Goal: Information Seeking & Learning: Learn about a topic

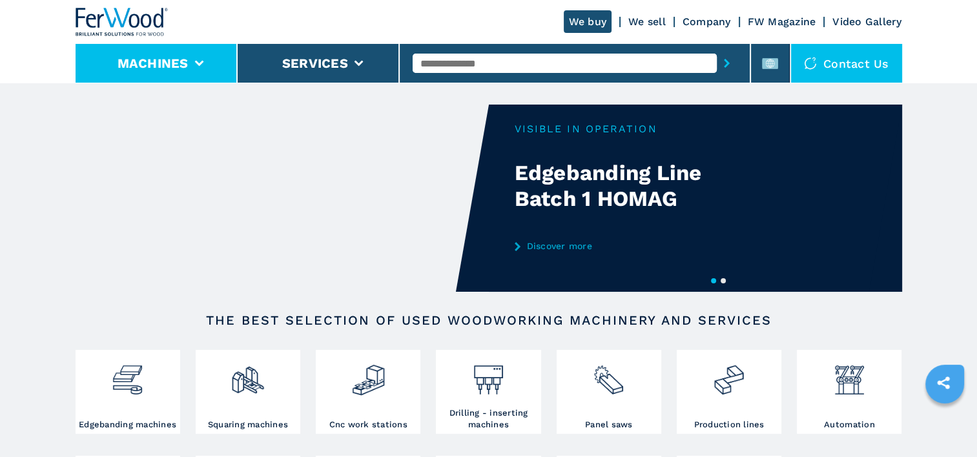
click at [160, 70] on button "Machines" at bounding box center [152, 63] width 71 height 15
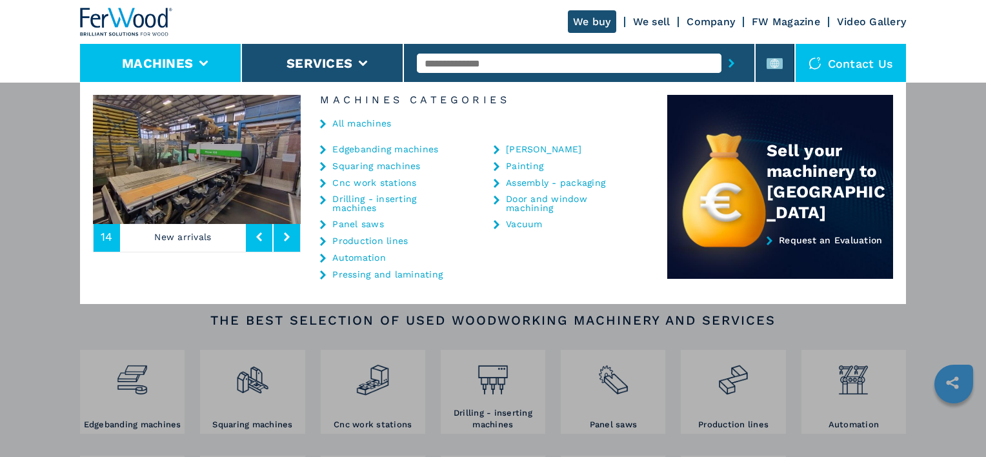
click at [372, 180] on link "Cnc work stations" at bounding box center [374, 182] width 84 height 9
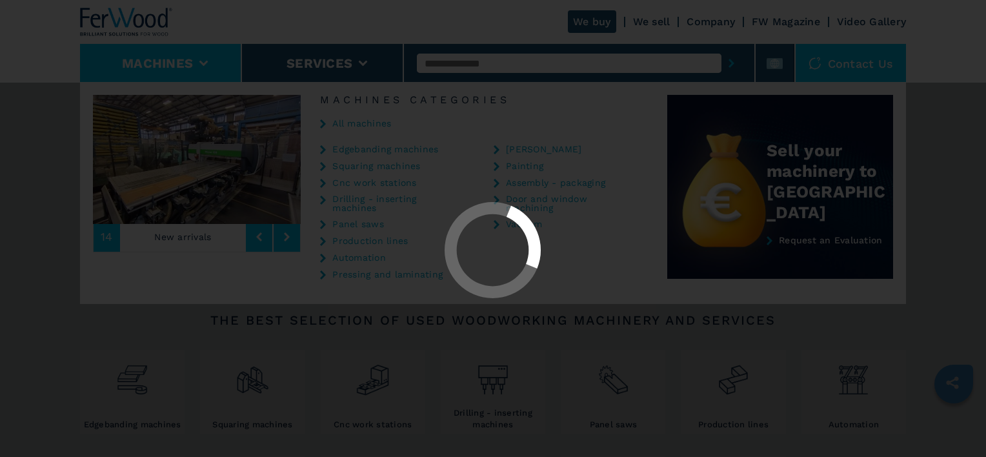
select select "**********"
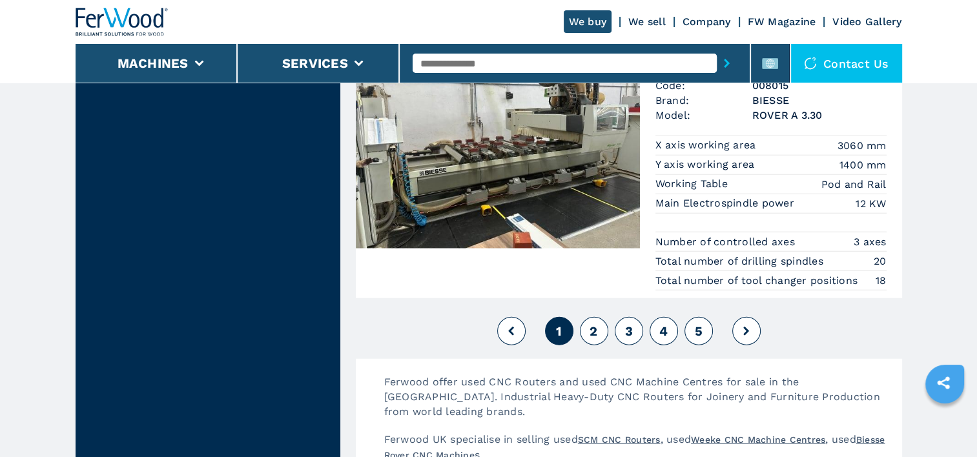
scroll to position [3292, 0]
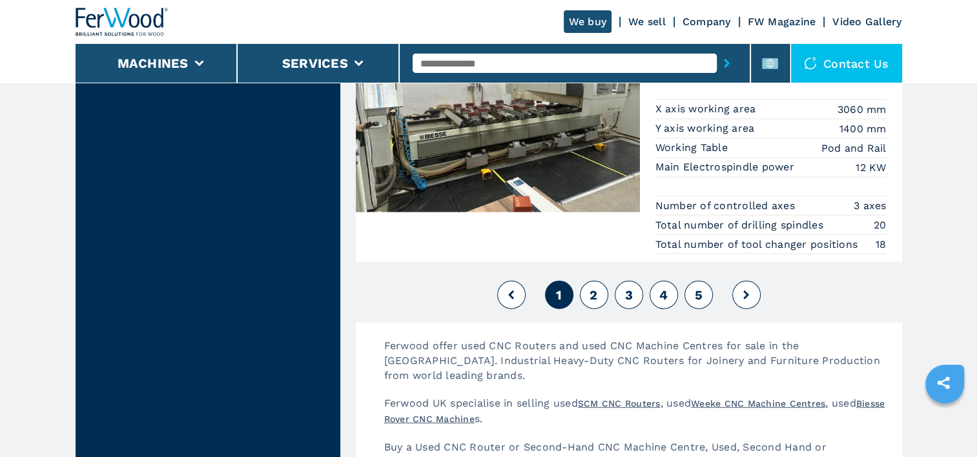
click at [594, 287] on span "2" at bounding box center [593, 294] width 8 height 15
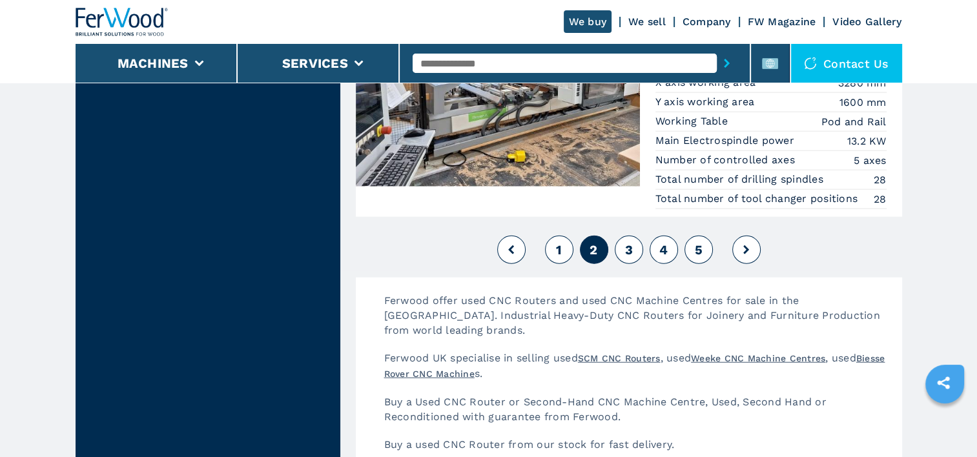
scroll to position [3228, 0]
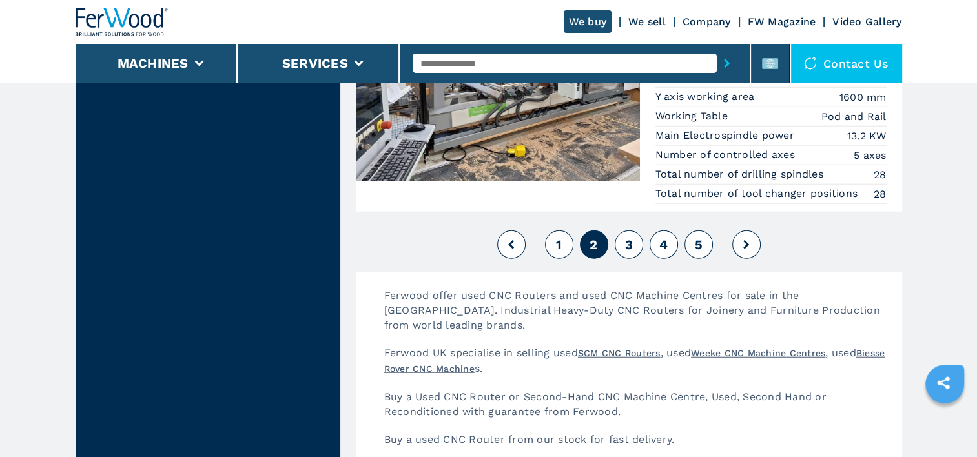
click at [629, 239] on span "3" at bounding box center [628, 244] width 8 height 15
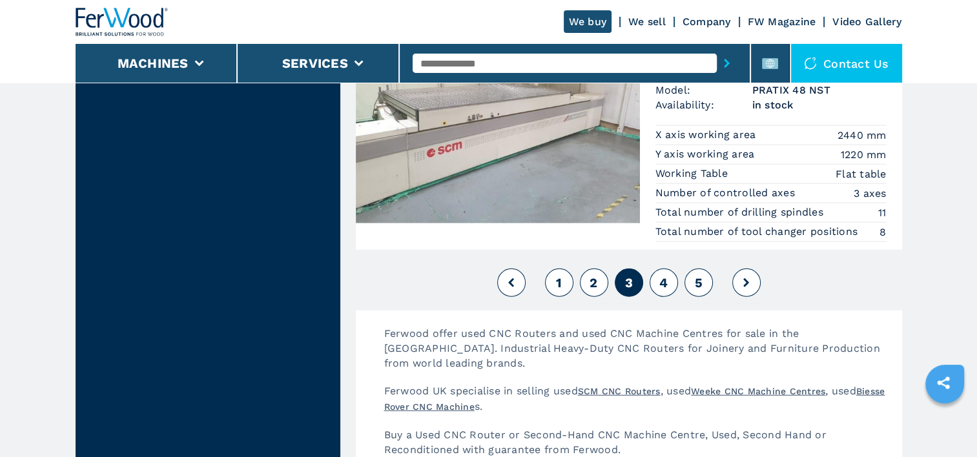
scroll to position [3357, 0]
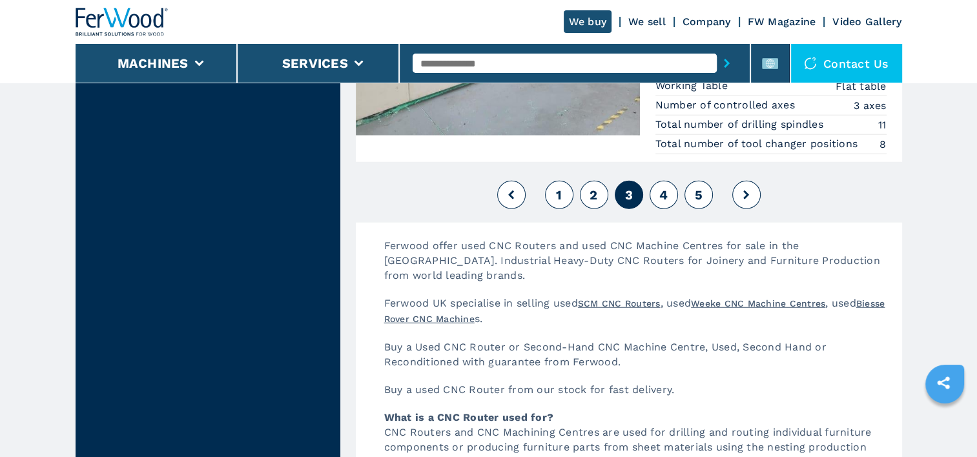
click at [662, 187] on span "4" at bounding box center [663, 194] width 8 height 15
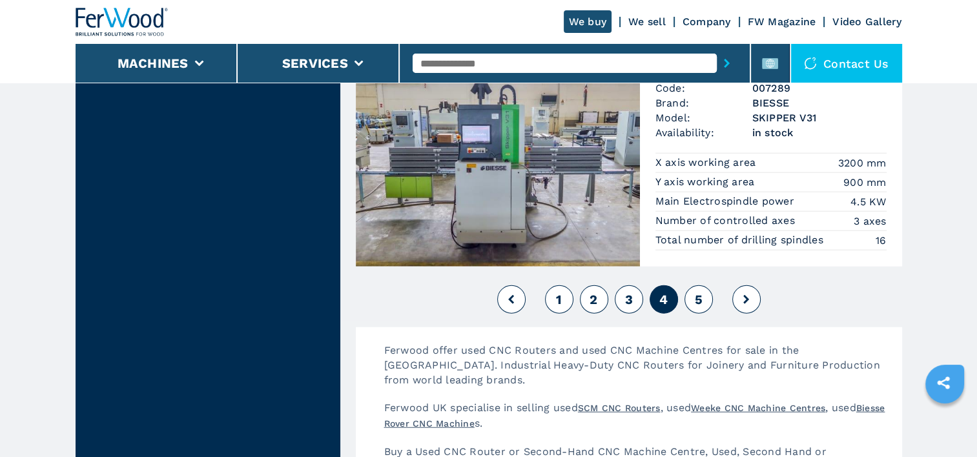
scroll to position [3292, 0]
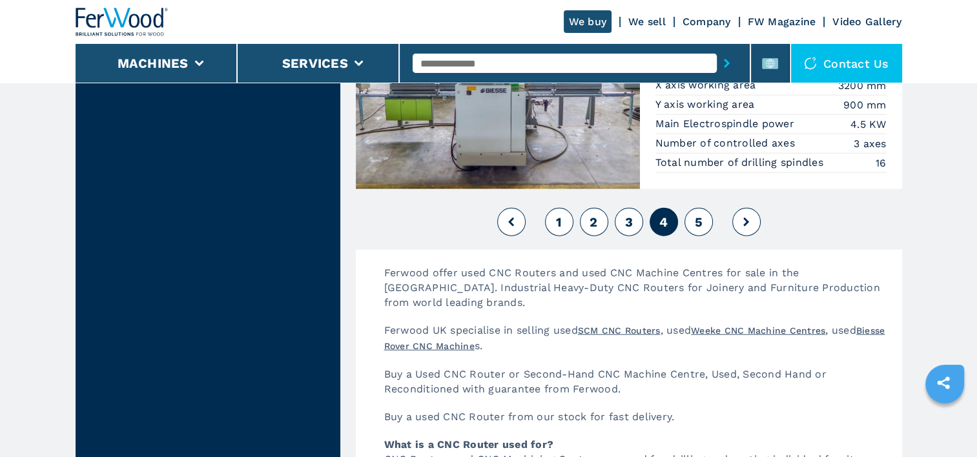
click at [704, 211] on button "5" at bounding box center [698, 222] width 28 height 28
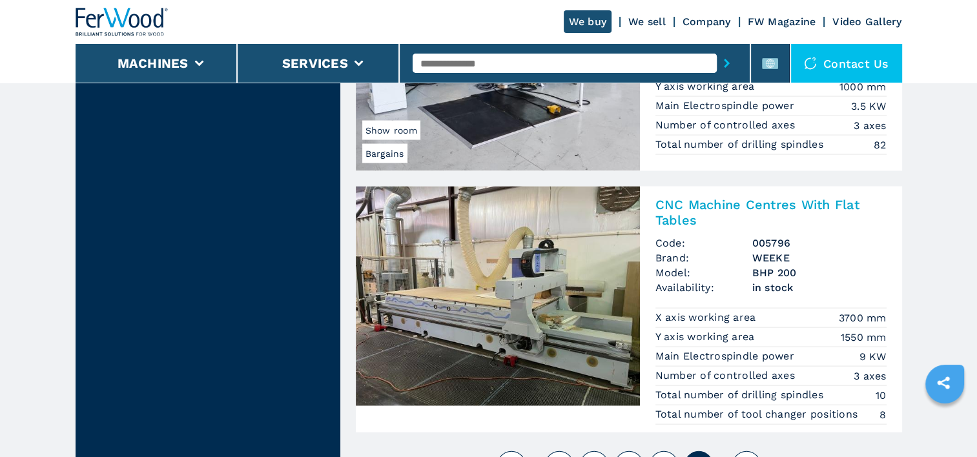
scroll to position [2840, 0]
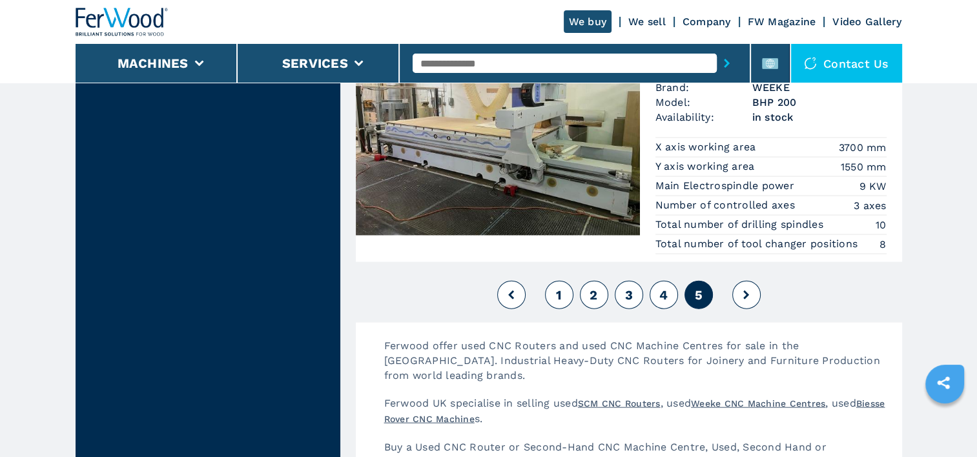
click at [745, 290] on icon at bounding box center [746, 294] width 6 height 9
click at [660, 290] on span "4" at bounding box center [663, 294] width 8 height 15
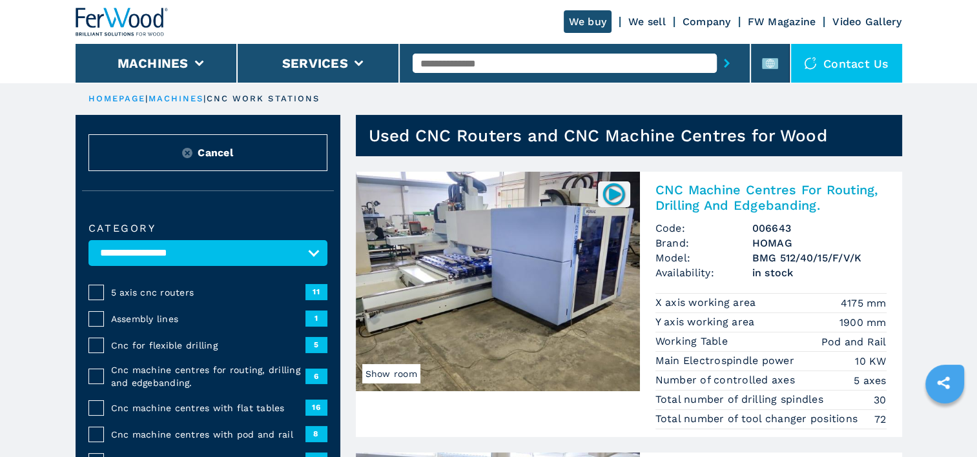
click at [616, 192] on img at bounding box center [613, 193] width 25 height 25
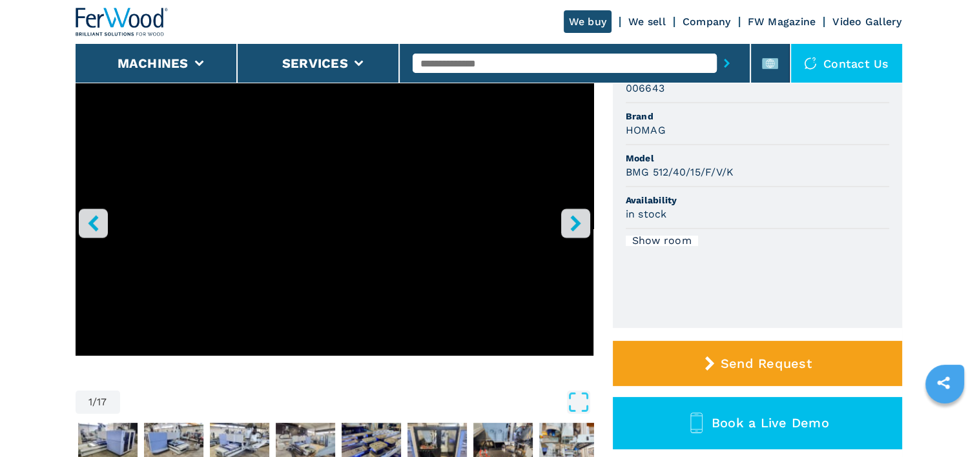
scroll to position [129, 0]
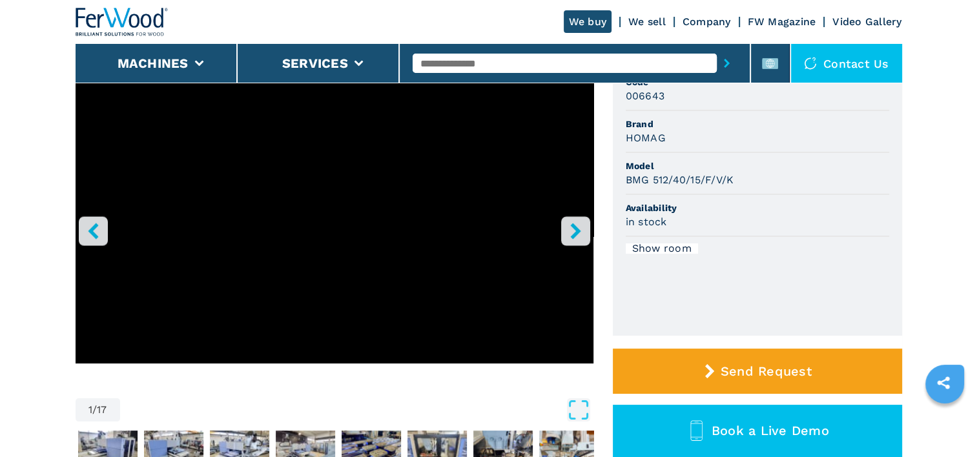
click at [571, 232] on icon "right-button" at bounding box center [575, 231] width 16 height 16
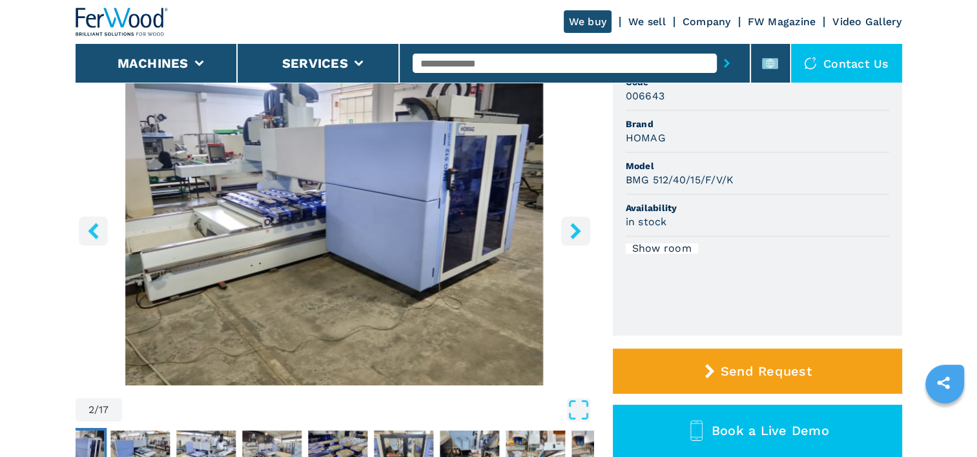
click at [571, 232] on icon "right-button" at bounding box center [575, 231] width 16 height 16
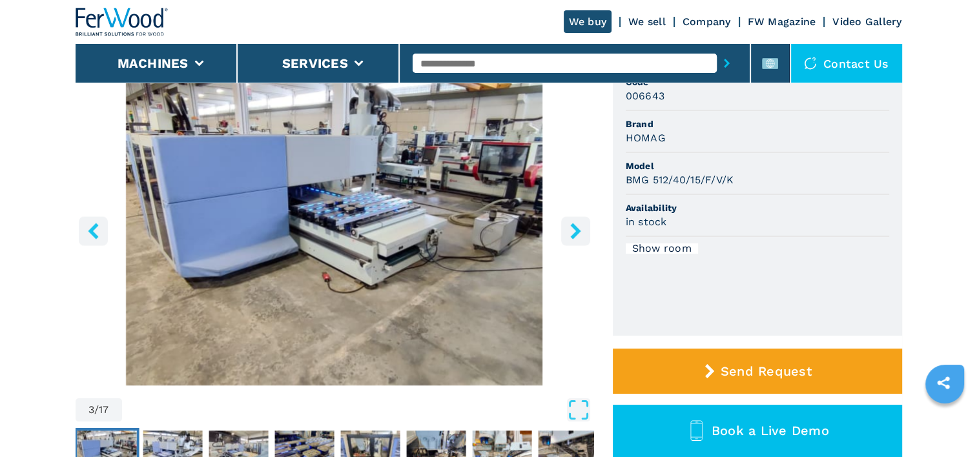
click at [571, 232] on icon "right-button" at bounding box center [575, 231] width 16 height 16
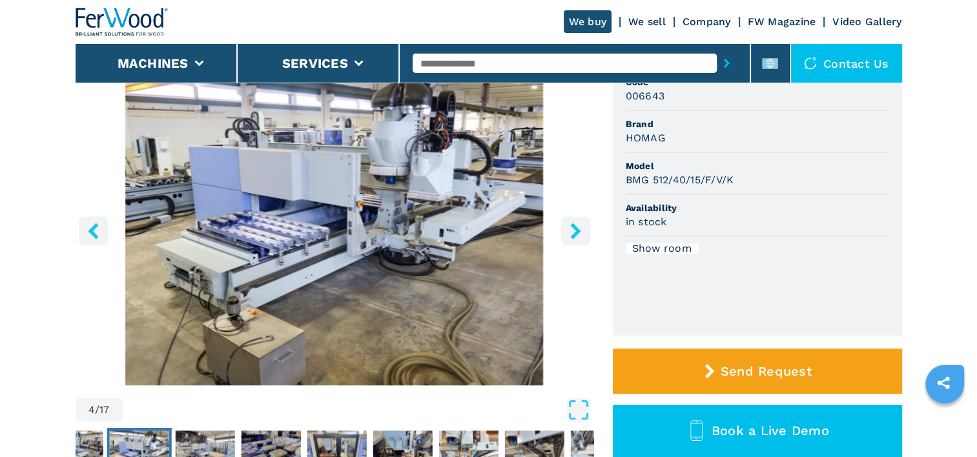
click at [571, 232] on icon "right-button" at bounding box center [575, 231] width 16 height 16
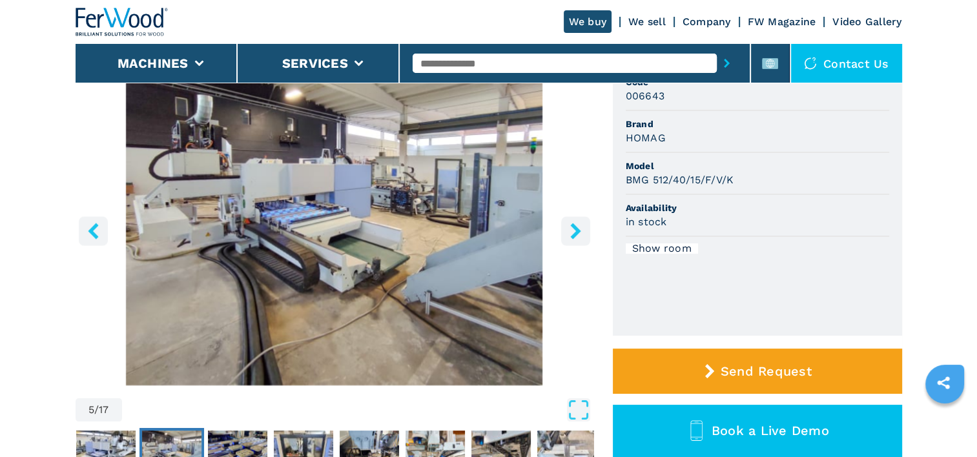
click at [98, 235] on icon "left-button" at bounding box center [93, 231] width 16 height 16
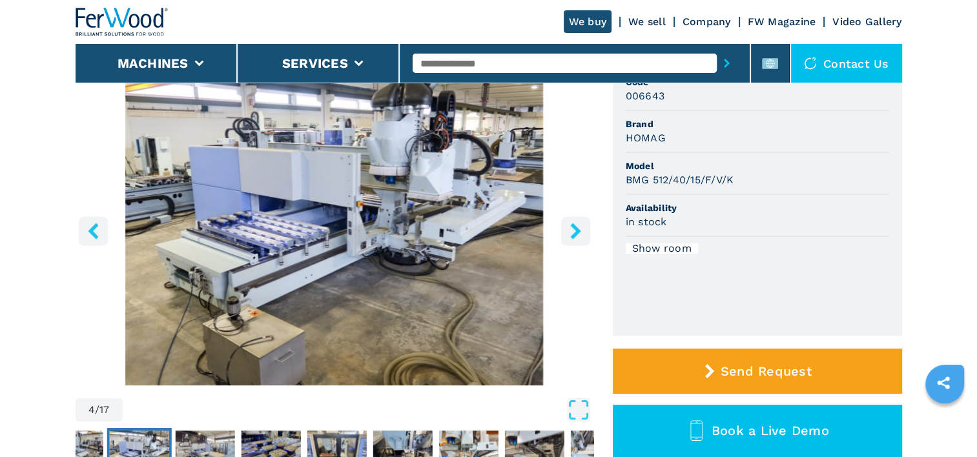
click at [568, 230] on icon "right-button" at bounding box center [575, 231] width 16 height 16
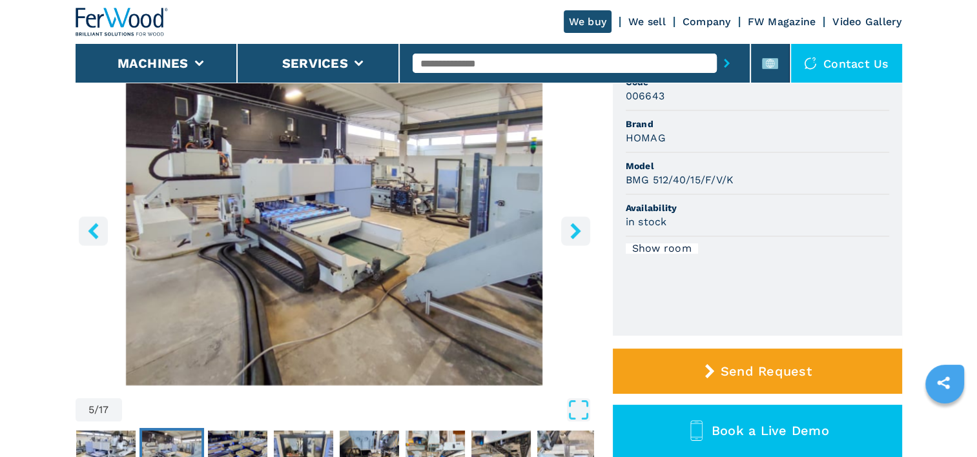
click at [568, 230] on icon "right-button" at bounding box center [575, 231] width 16 height 16
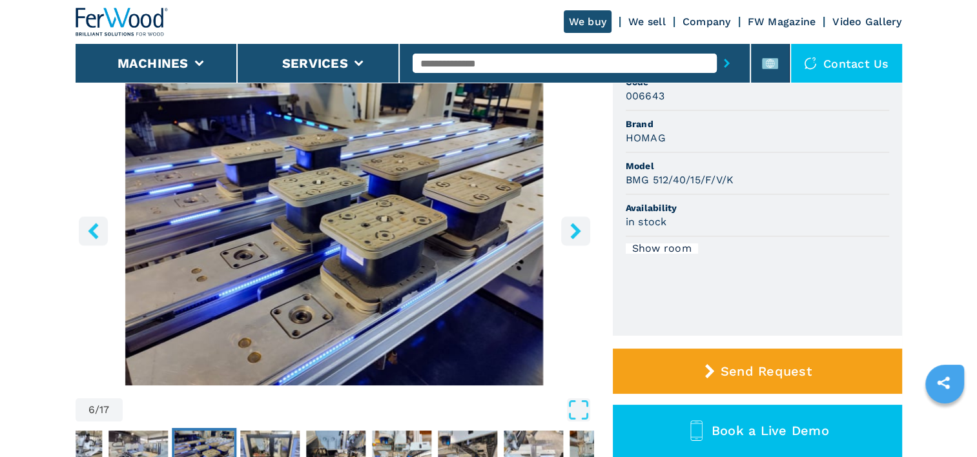
click at [568, 230] on icon "right-button" at bounding box center [575, 231] width 16 height 16
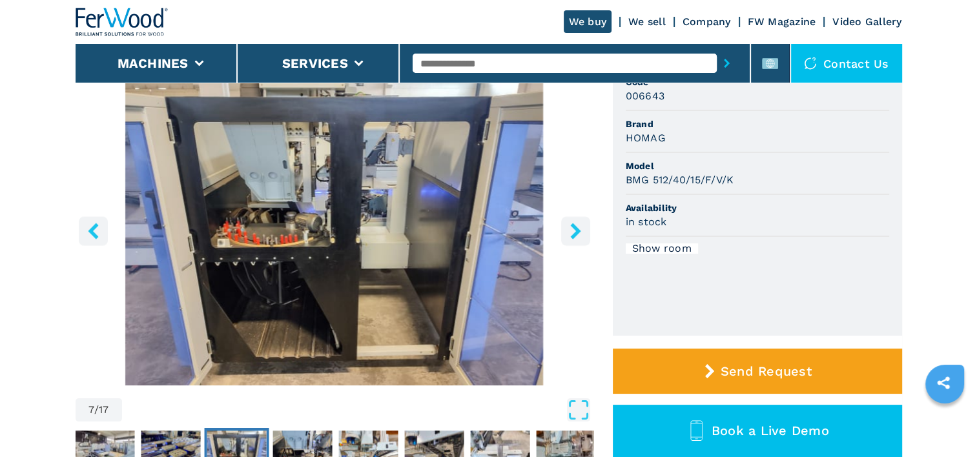
click at [568, 230] on icon "right-button" at bounding box center [575, 231] width 16 height 16
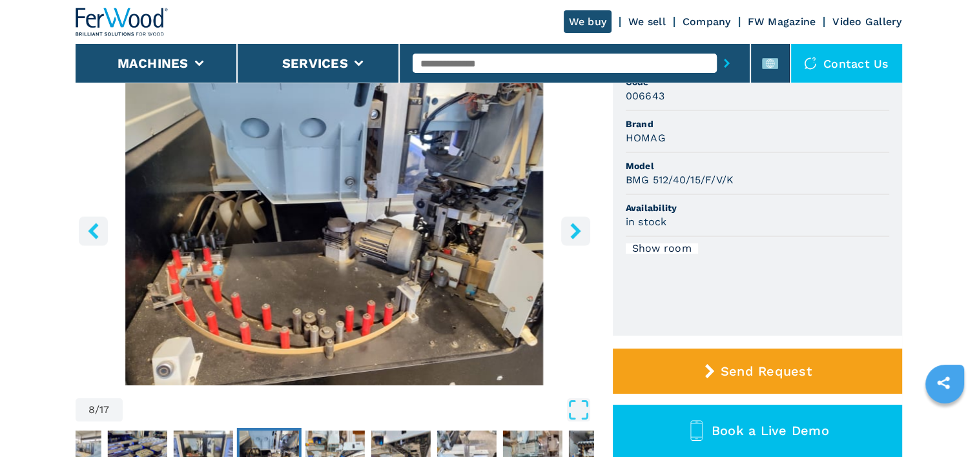
click at [567, 230] on icon "right-button" at bounding box center [575, 231] width 16 height 16
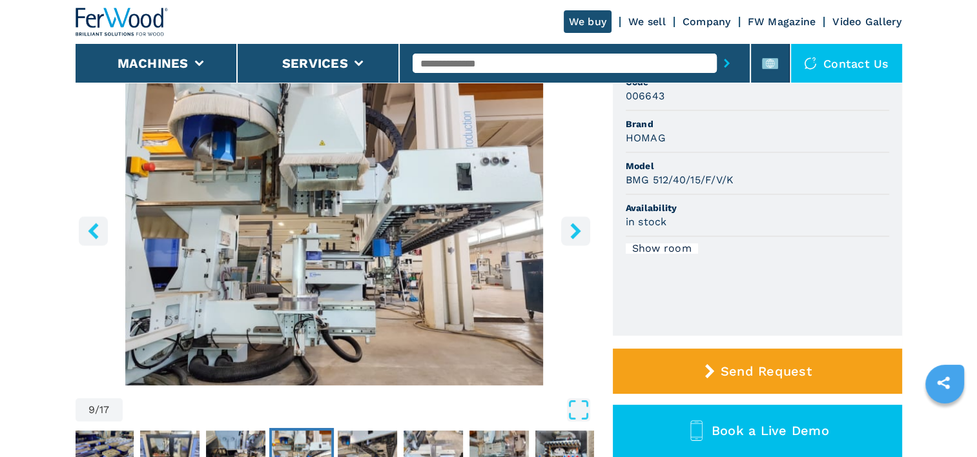
click at [567, 230] on icon "right-button" at bounding box center [575, 231] width 16 height 16
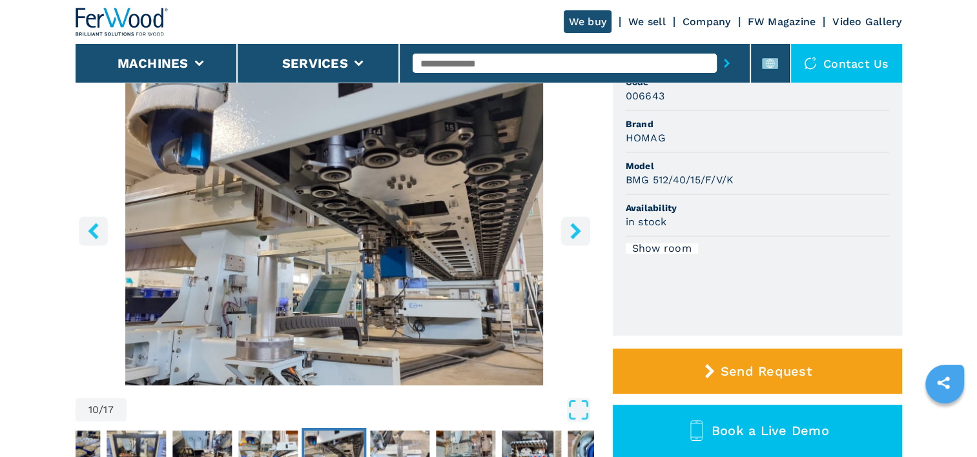
click at [567, 230] on icon "right-button" at bounding box center [575, 231] width 16 height 16
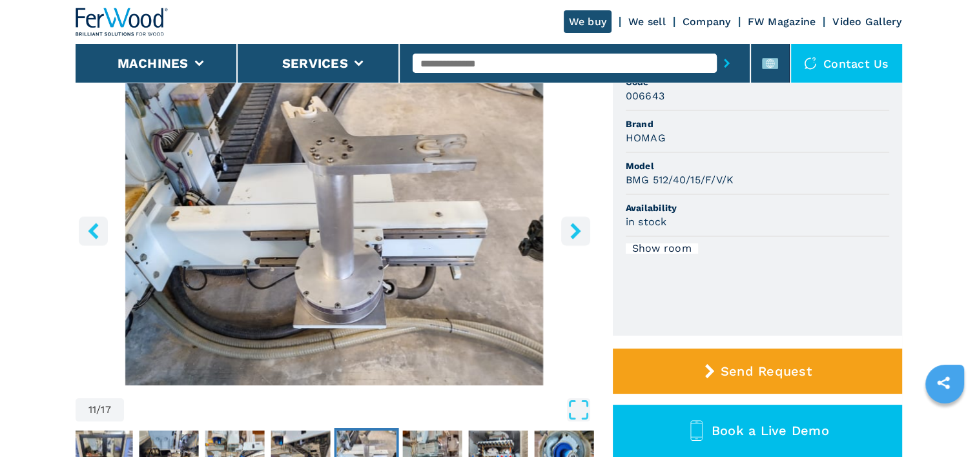
click at [567, 230] on icon "right-button" at bounding box center [575, 231] width 16 height 16
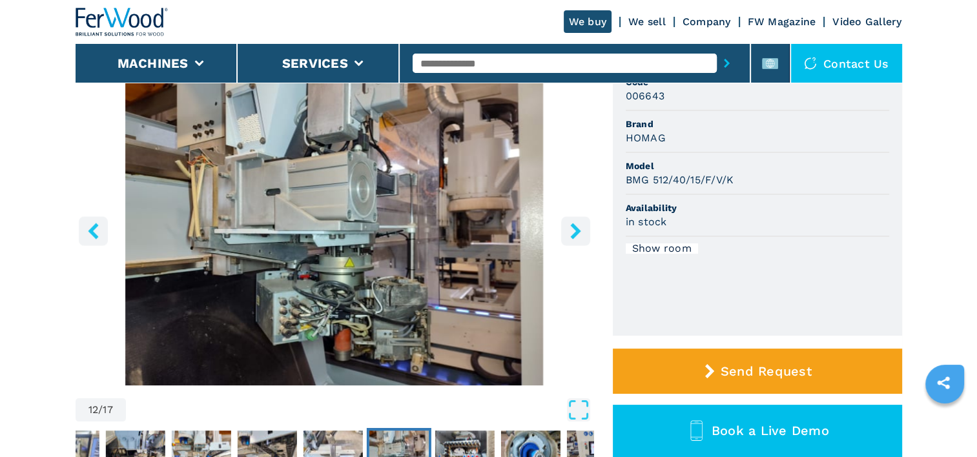
click at [567, 230] on icon "right-button" at bounding box center [575, 231] width 16 height 16
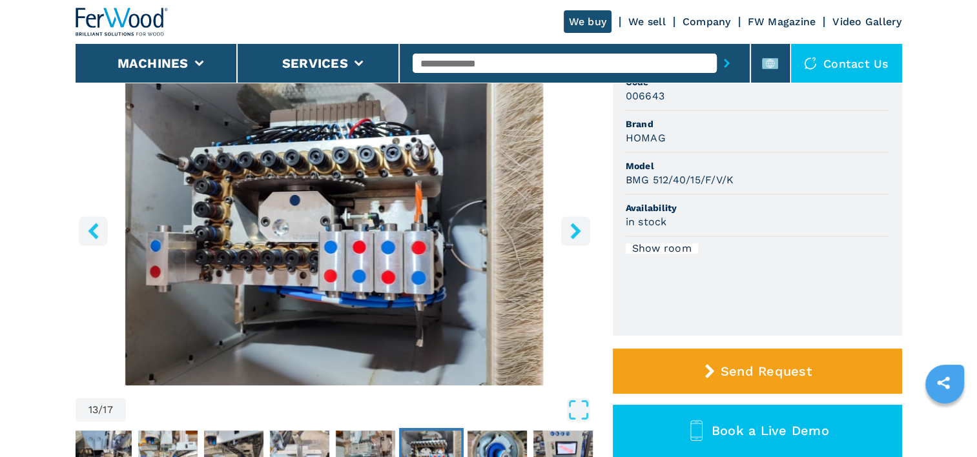
click at [90, 229] on icon "left-button" at bounding box center [93, 231] width 10 height 16
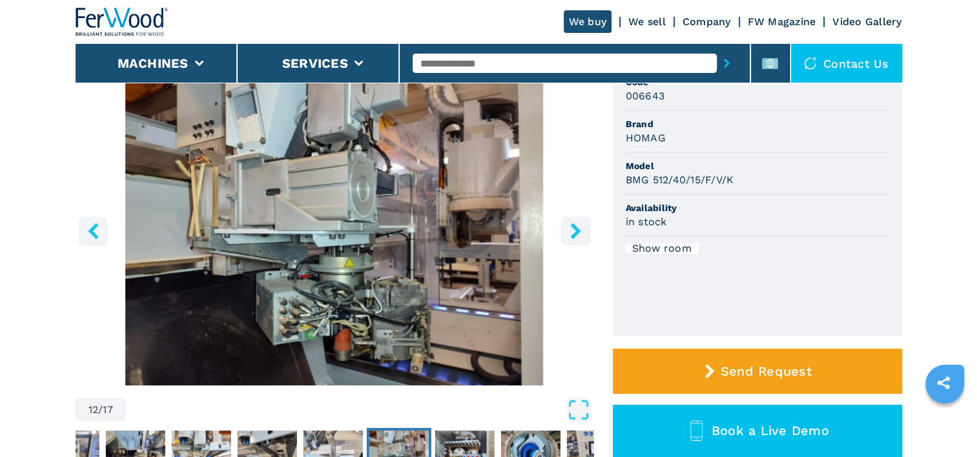
click at [568, 234] on icon "right-button" at bounding box center [575, 231] width 16 height 16
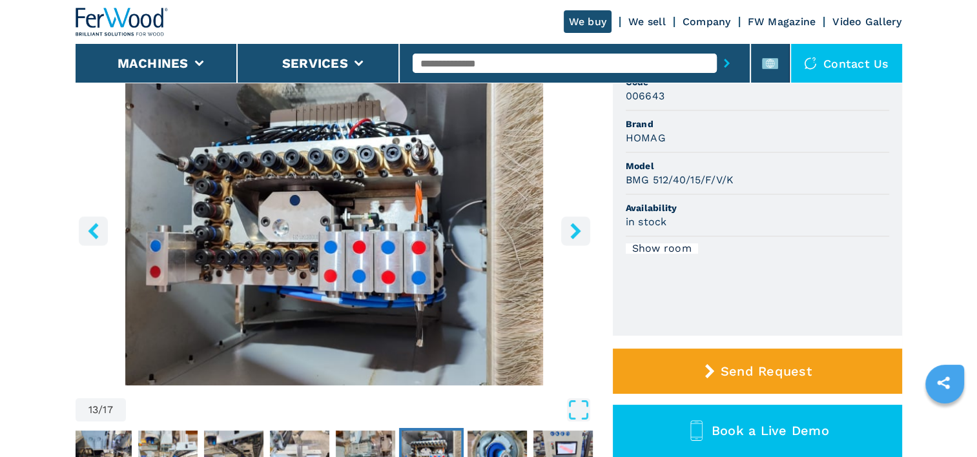
click at [568, 234] on icon "right-button" at bounding box center [575, 231] width 16 height 16
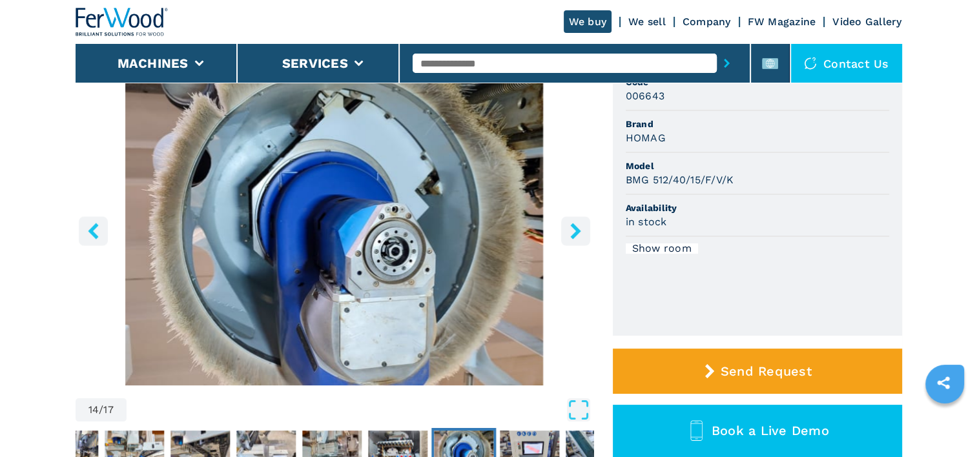
click at [568, 234] on icon "right-button" at bounding box center [575, 231] width 16 height 16
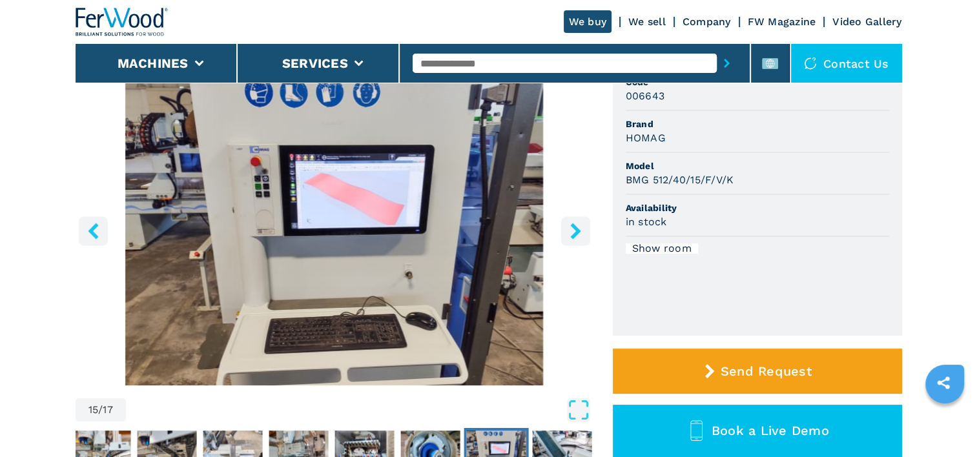
click at [568, 234] on icon "right-button" at bounding box center [575, 231] width 16 height 16
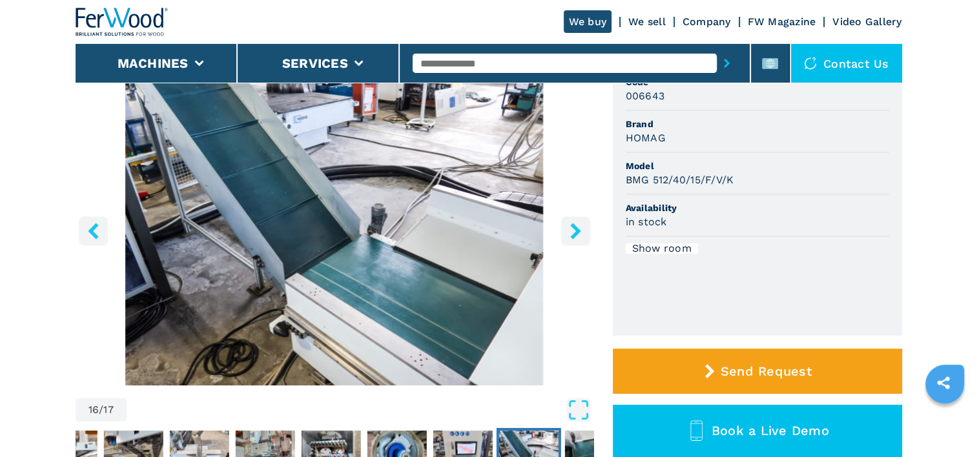
click at [568, 234] on icon "right-button" at bounding box center [575, 231] width 16 height 16
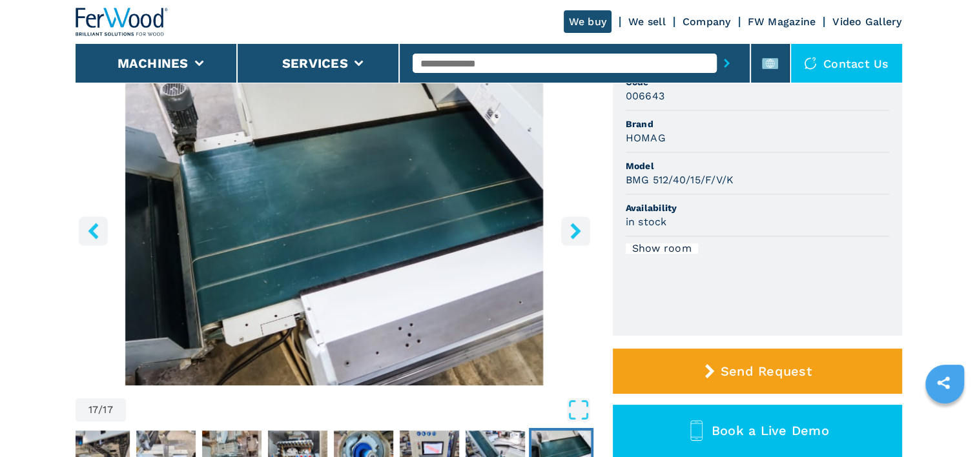
click at [568, 234] on icon "right-button" at bounding box center [575, 231] width 16 height 16
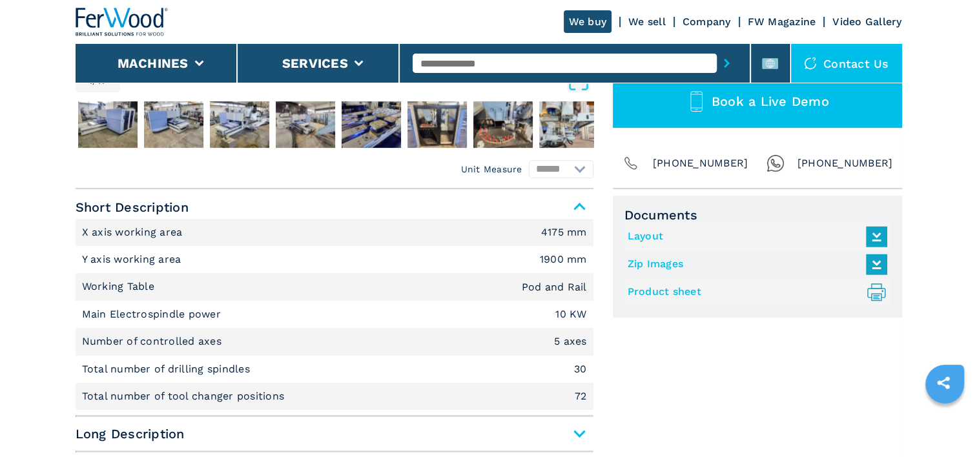
scroll to position [452, 0]
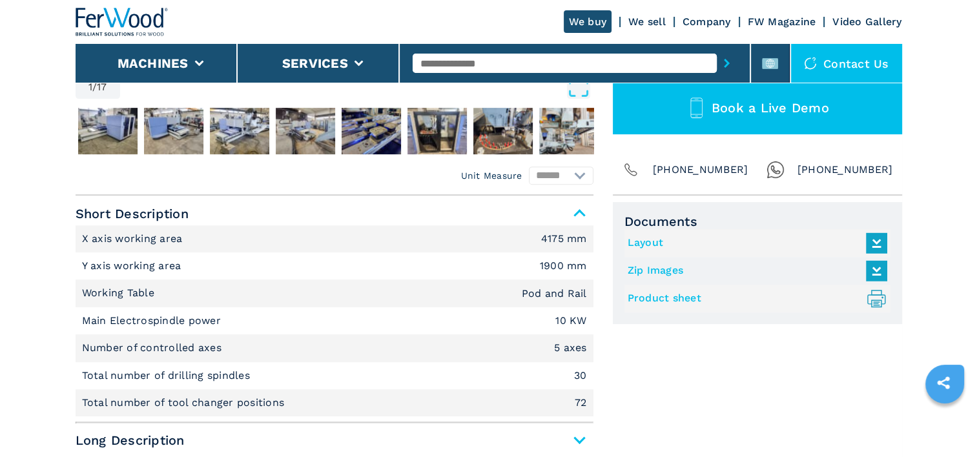
click at [644, 241] on link "Layout" at bounding box center [753, 242] width 253 height 21
click at [669, 269] on link "Zip Images" at bounding box center [753, 270] width 253 height 21
click at [697, 300] on link "Product sheet .prefix__st0{stroke-linecap:round;stroke-linejoin:round}.prefix__…" at bounding box center [753, 298] width 253 height 21
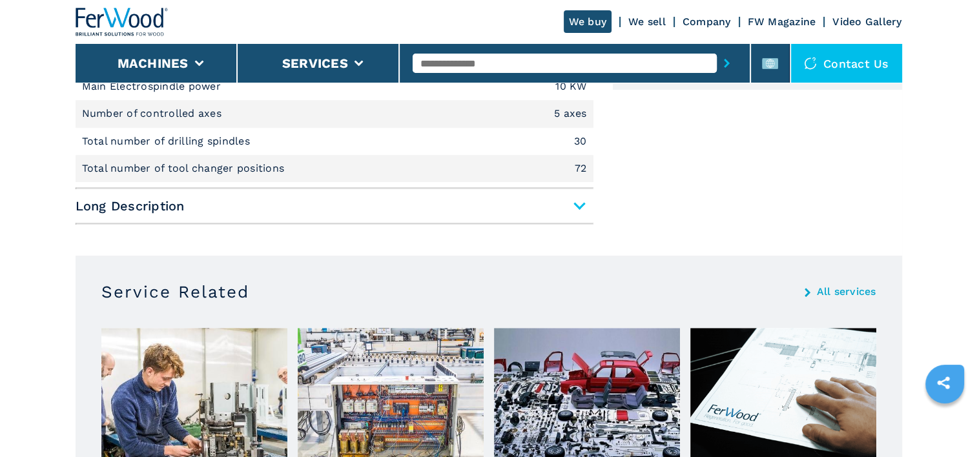
scroll to position [710, 0]
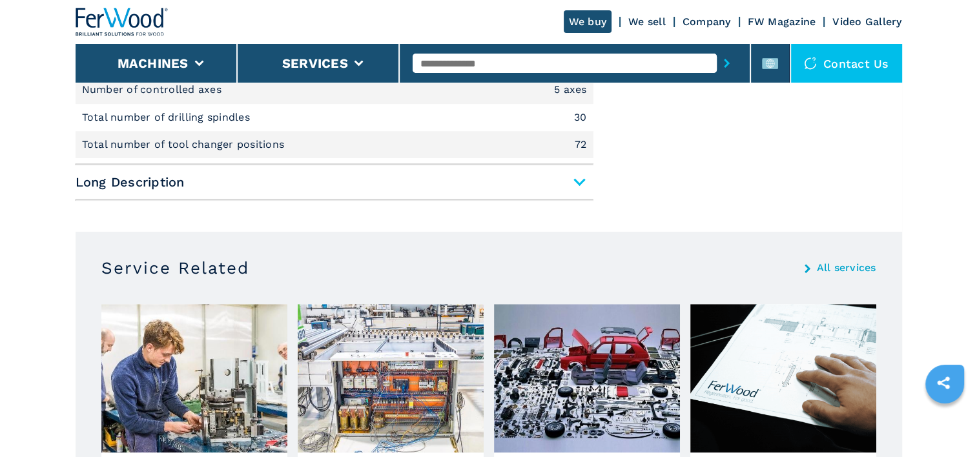
click at [581, 183] on span "Long Description" at bounding box center [335, 181] width 518 height 23
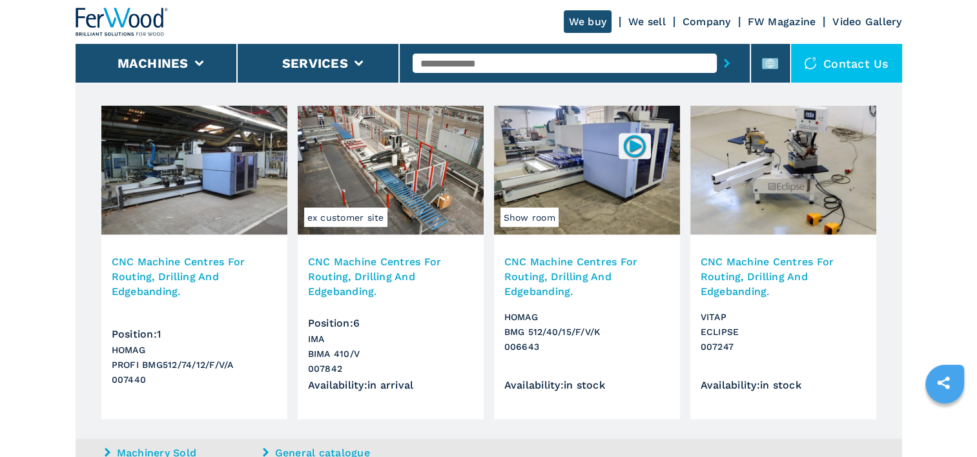
scroll to position [2819, 0]
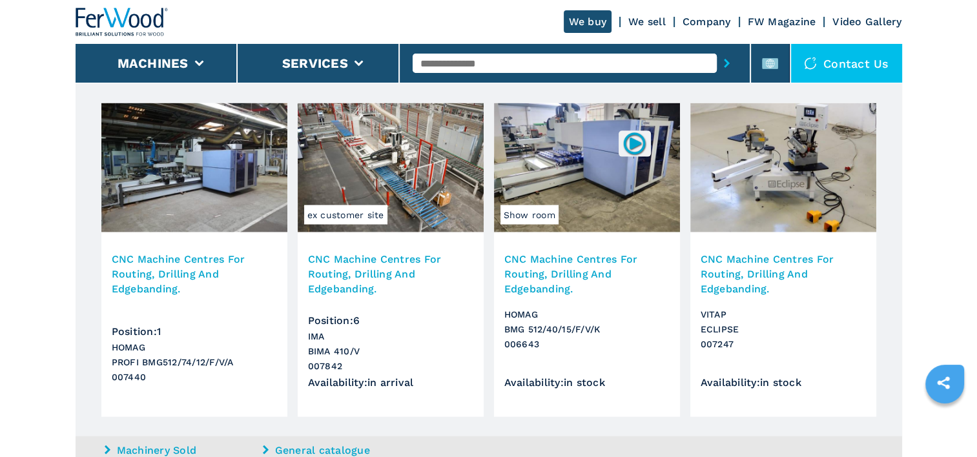
click at [194, 276] on h3 "CNC Machine Centres For Routing, Drilling And Edgebanding." at bounding box center [194, 274] width 165 height 45
click at [216, 207] on img at bounding box center [194, 167] width 186 height 129
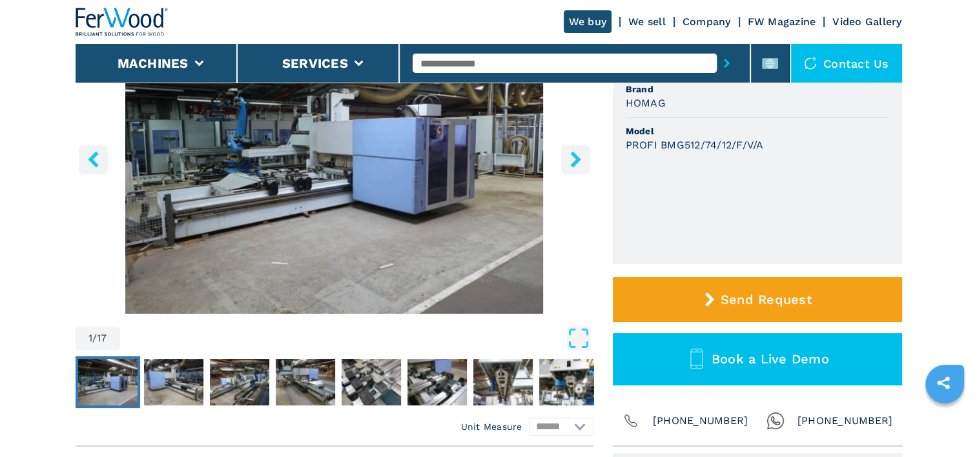
scroll to position [65, 0]
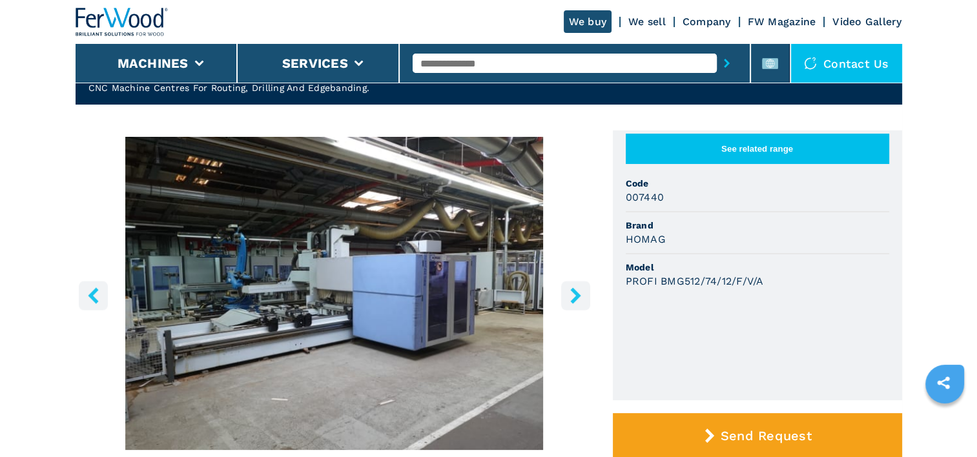
click at [573, 301] on icon "right-button" at bounding box center [575, 295] width 10 height 16
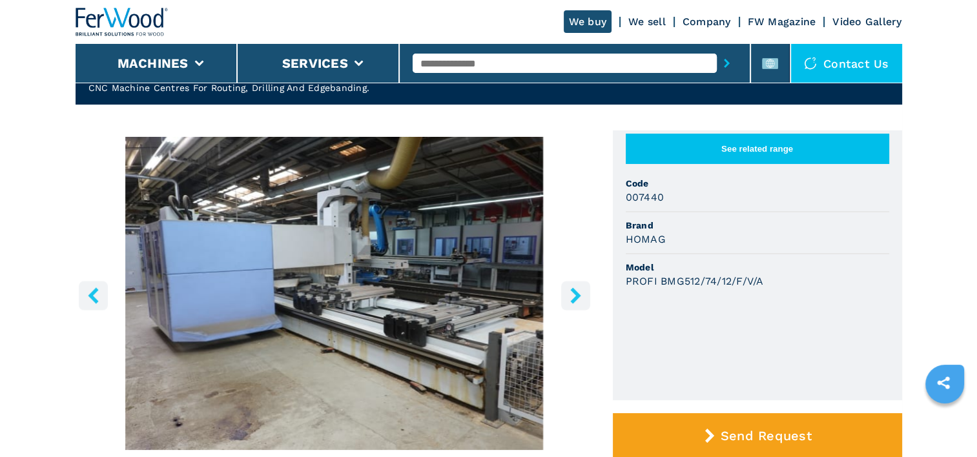
click at [573, 301] on icon "right-button" at bounding box center [575, 295] width 10 height 16
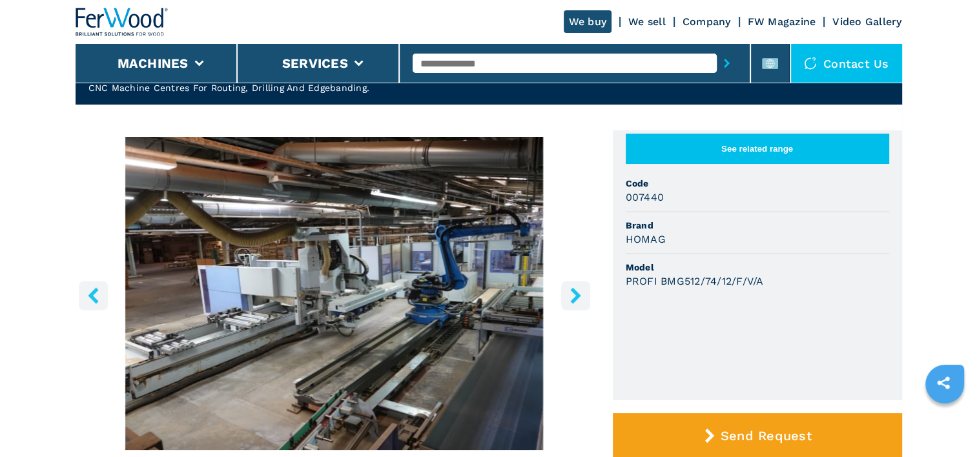
click at [573, 301] on icon "right-button" at bounding box center [575, 295] width 10 height 16
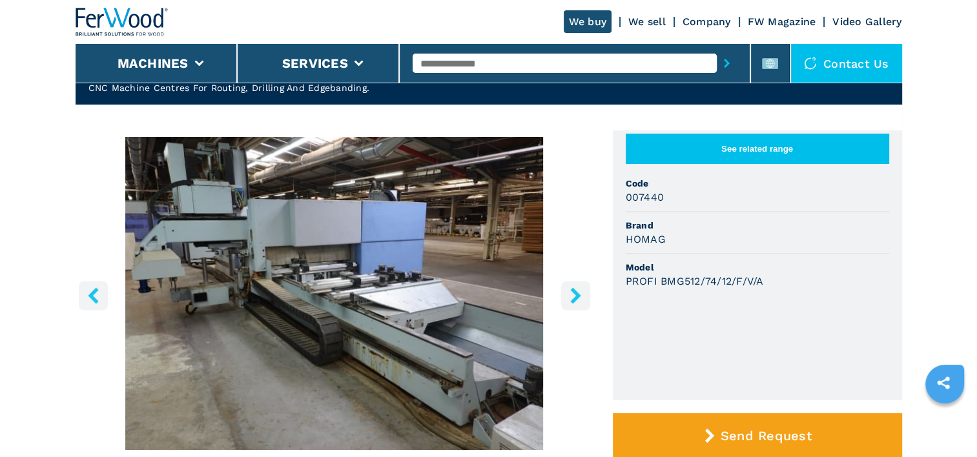
click at [573, 301] on icon "right-button" at bounding box center [575, 295] width 10 height 16
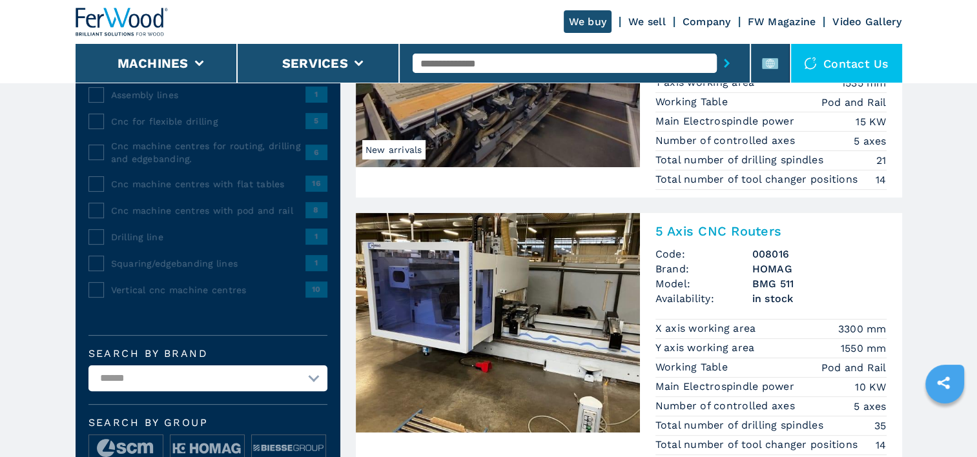
scroll to position [194, 0]
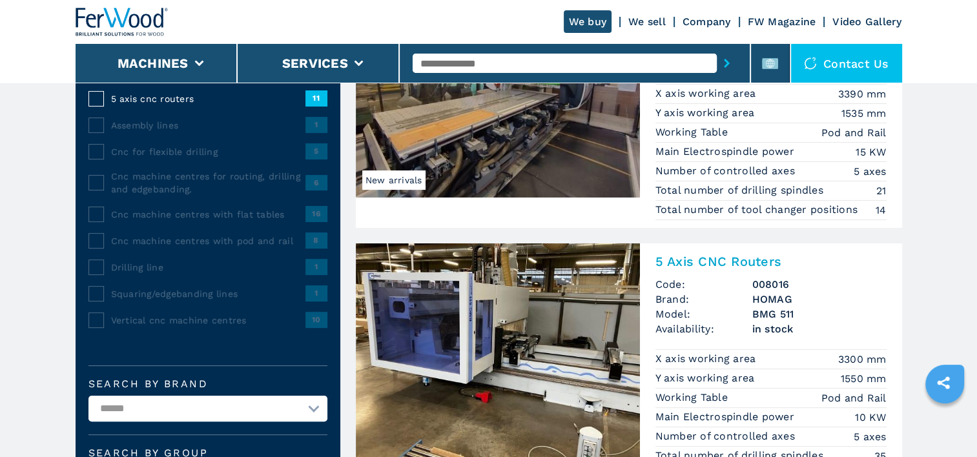
click at [739, 256] on h2 "5 Axis CNC Routers" at bounding box center [770, 261] width 231 height 15
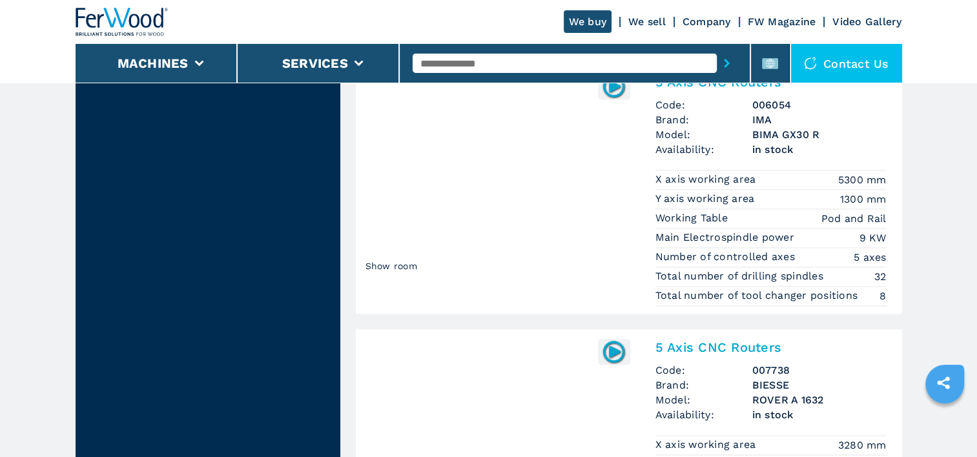
scroll to position [1588, 0]
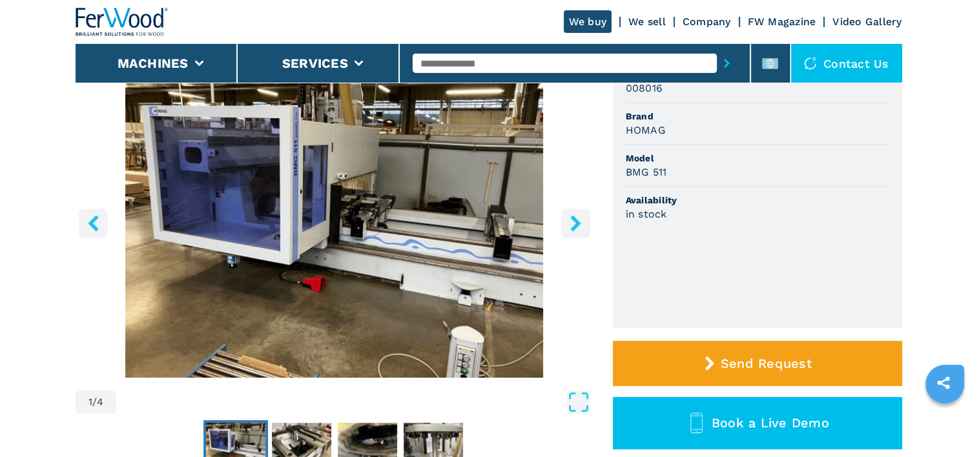
scroll to position [129, 0]
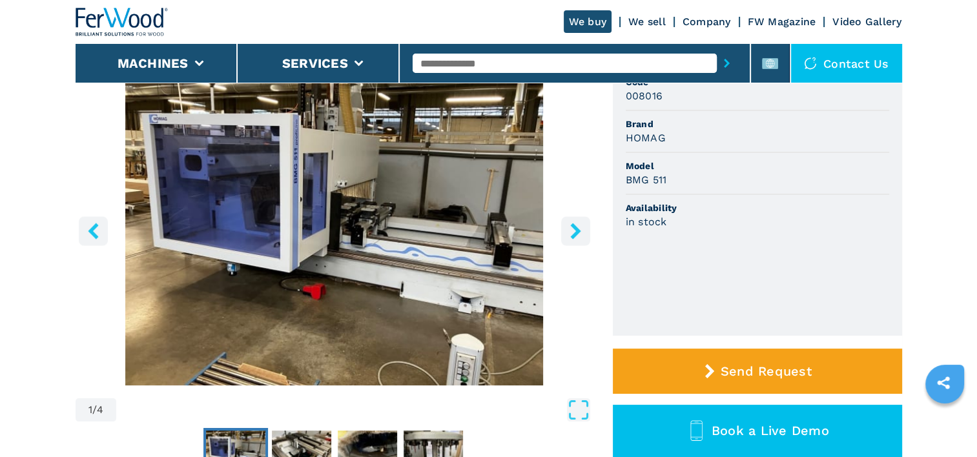
click at [580, 227] on icon "right-button" at bounding box center [575, 231] width 16 height 16
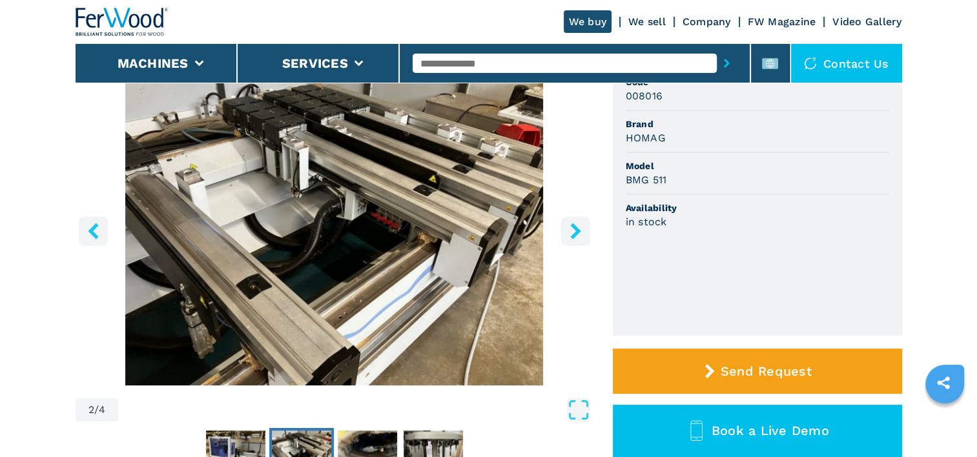
click at [579, 227] on icon "right-button" at bounding box center [575, 231] width 16 height 16
click at [575, 230] on icon "right-button" at bounding box center [575, 231] width 16 height 16
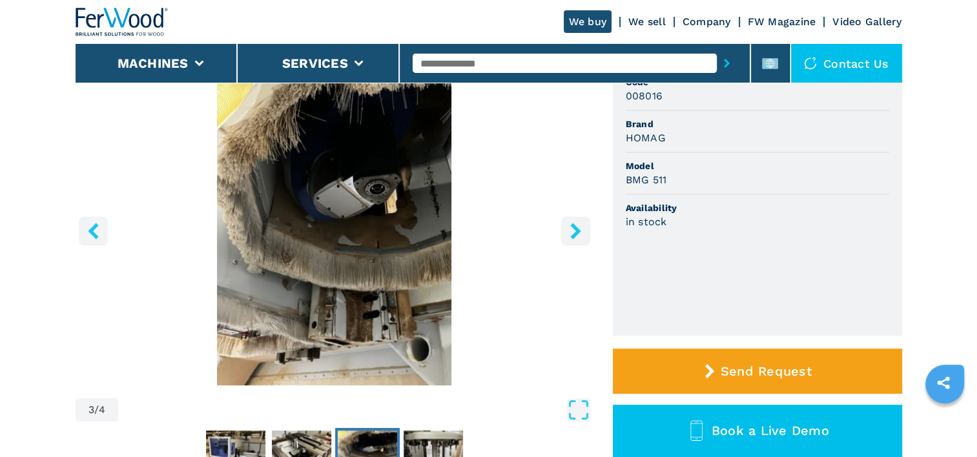
click at [575, 230] on icon "right-button" at bounding box center [575, 231] width 16 height 16
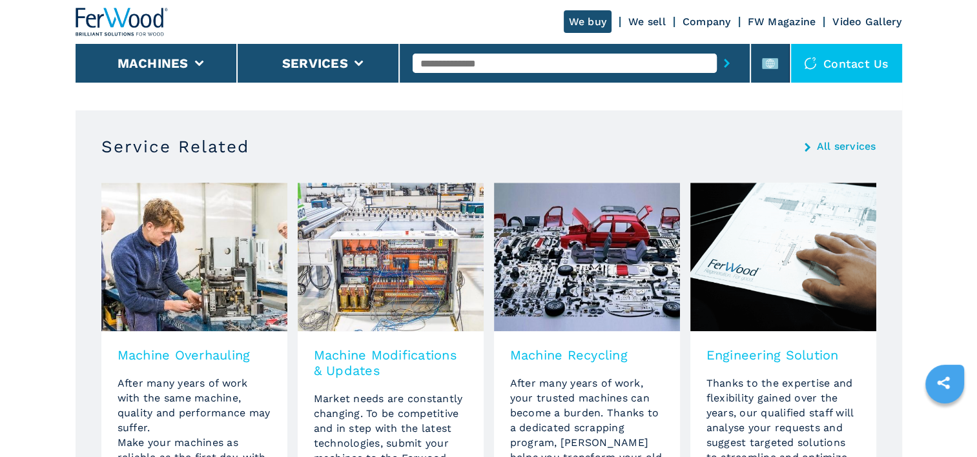
scroll to position [839, 0]
